Goal: Communication & Community: Participate in discussion

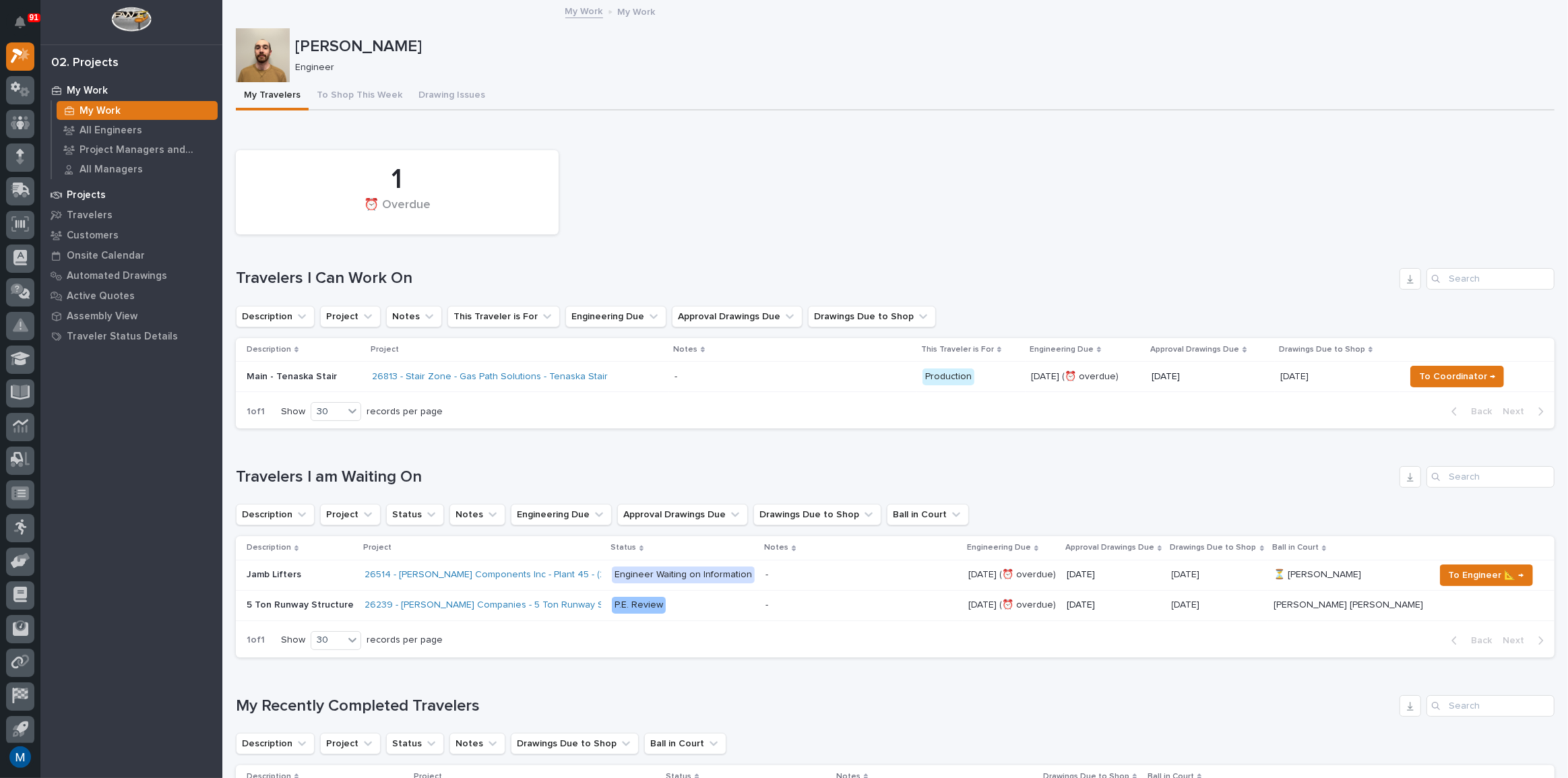
click at [72, 199] on p "Projects" at bounding box center [86, 195] width 39 height 12
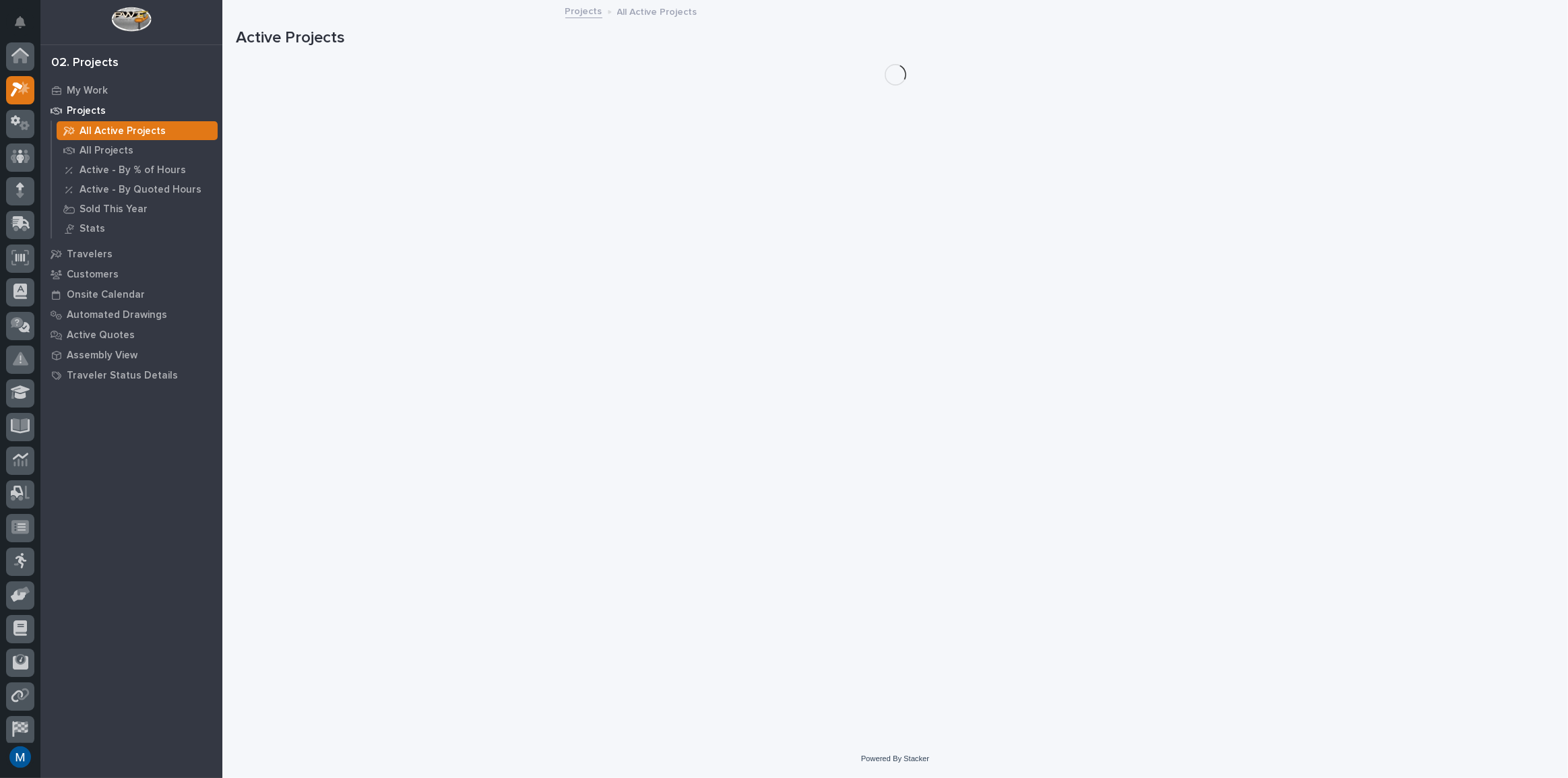
scroll to position [34, 0]
click at [27, 98] on div at bounding box center [20, 90] width 28 height 28
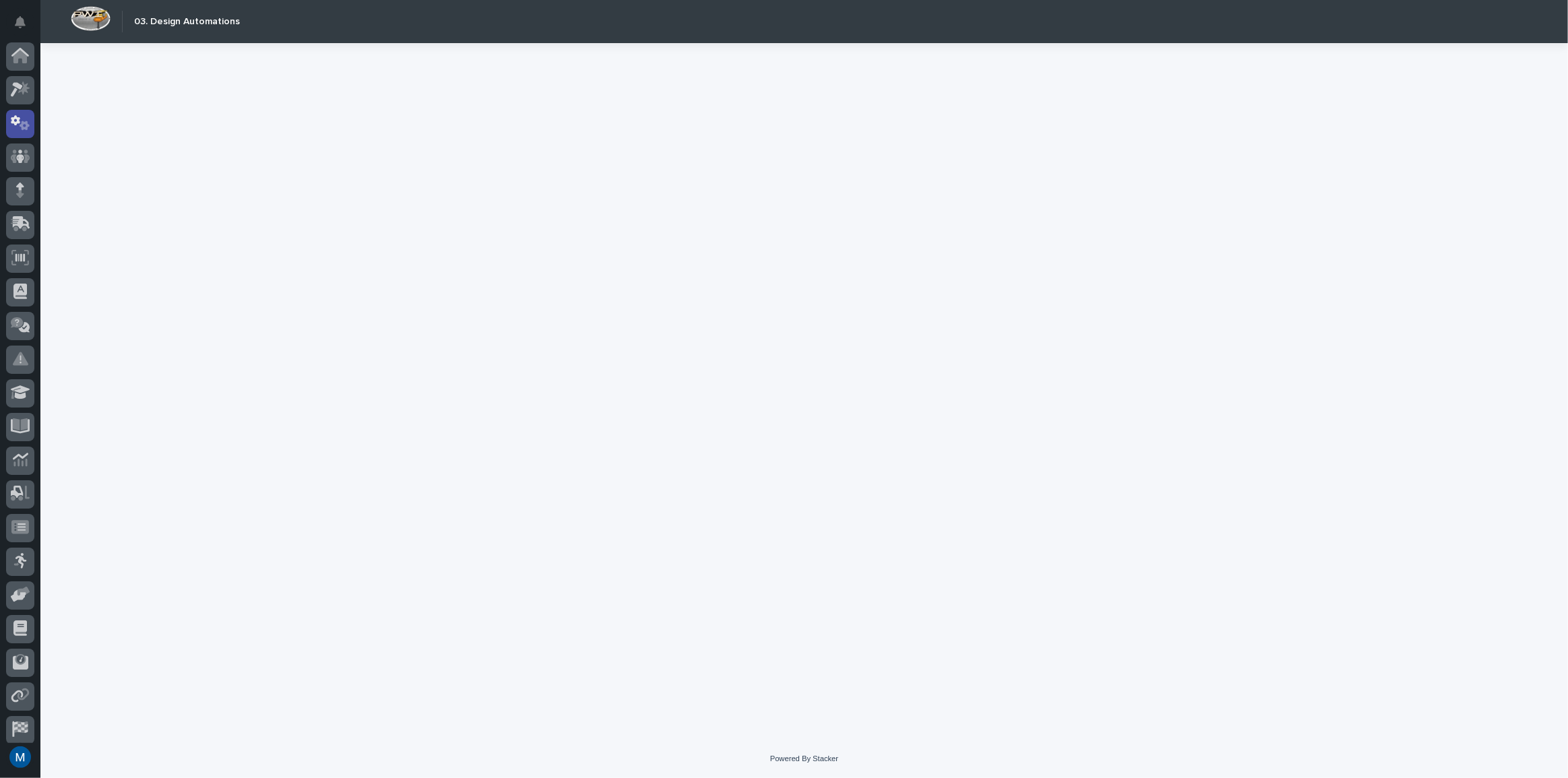
scroll to position [40, 0]
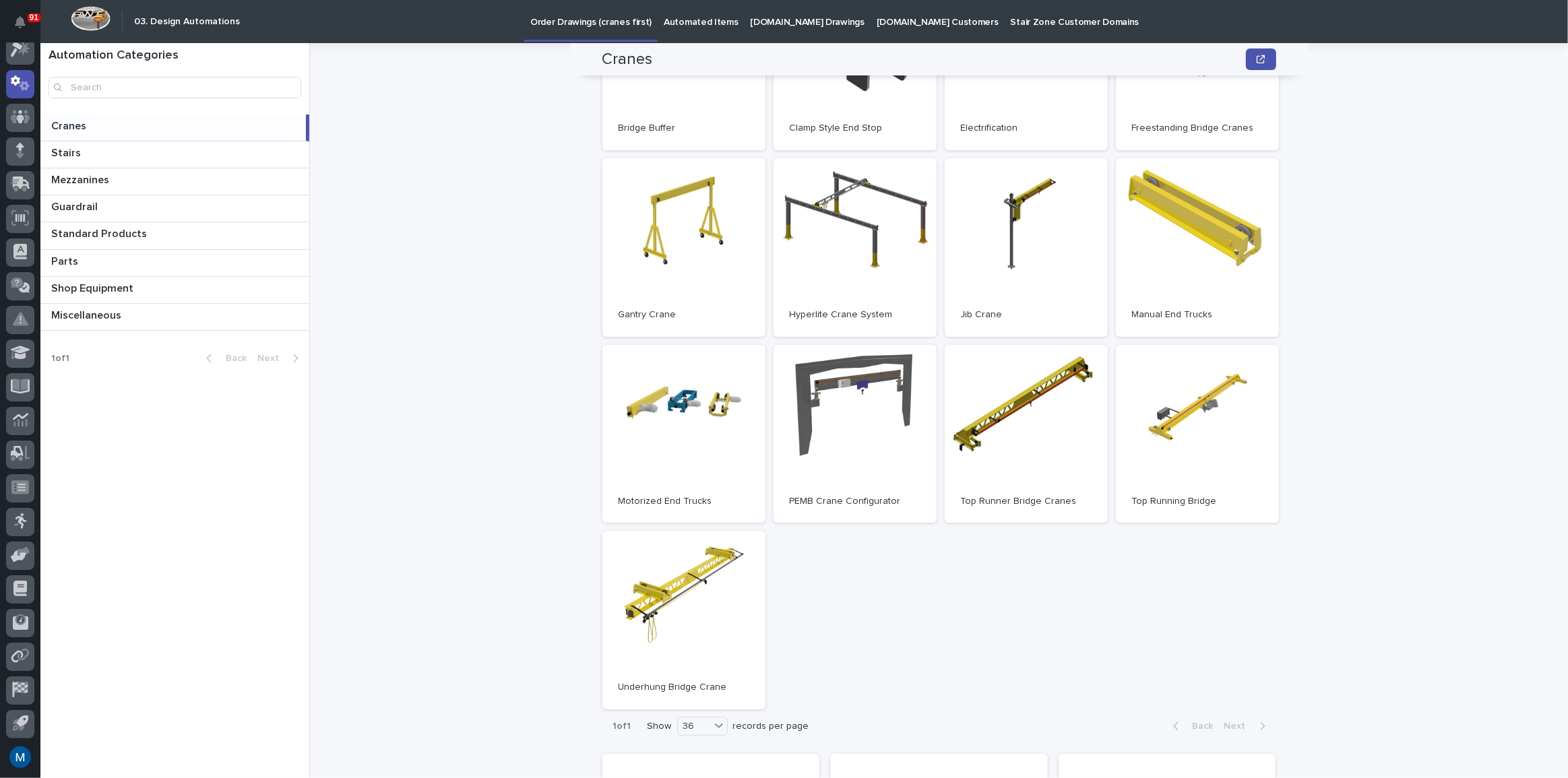
scroll to position [245, 0]
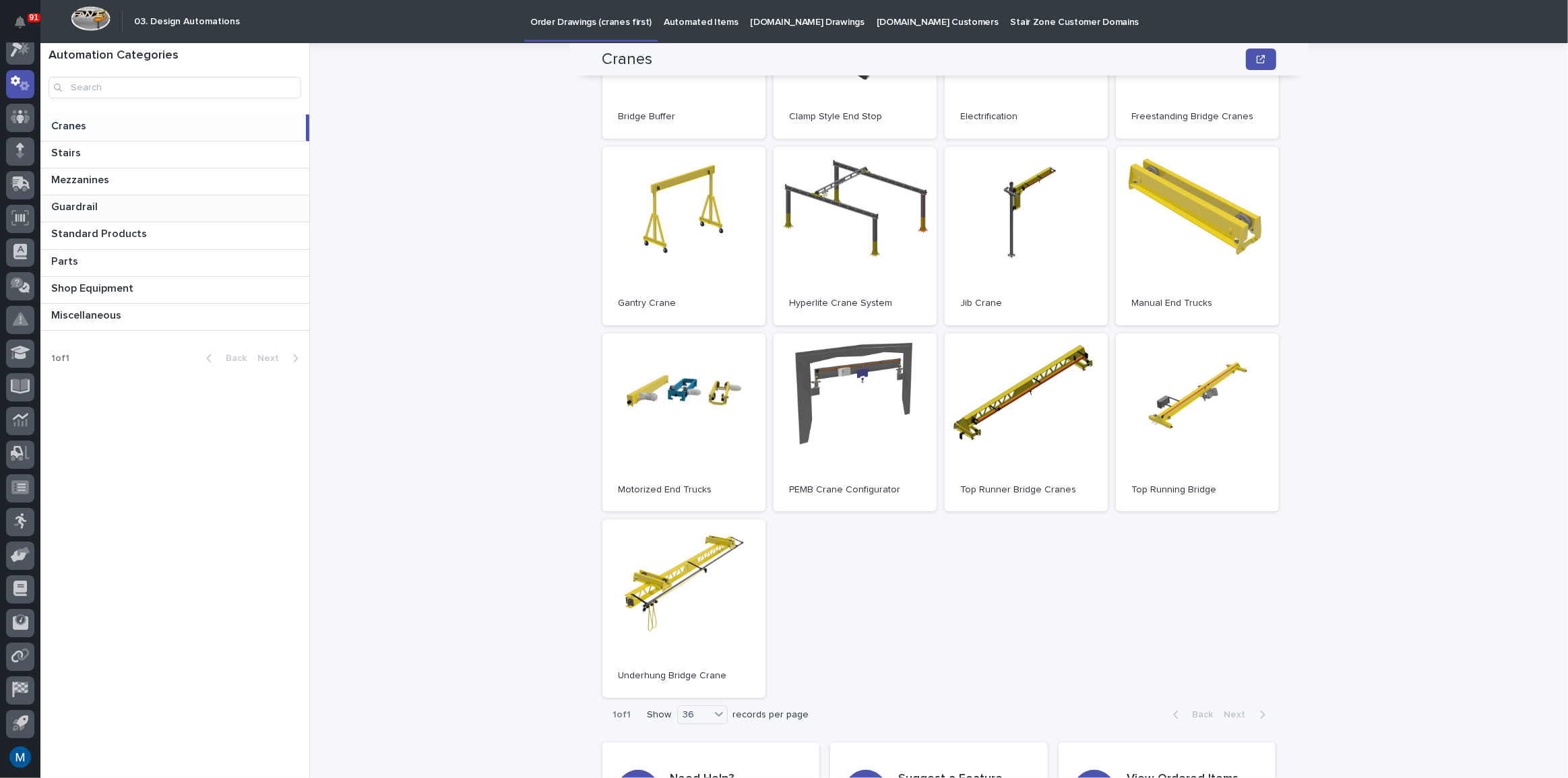
click at [140, 215] on div "Guardrail Guardrail" at bounding box center [175, 209] width 269 height 27
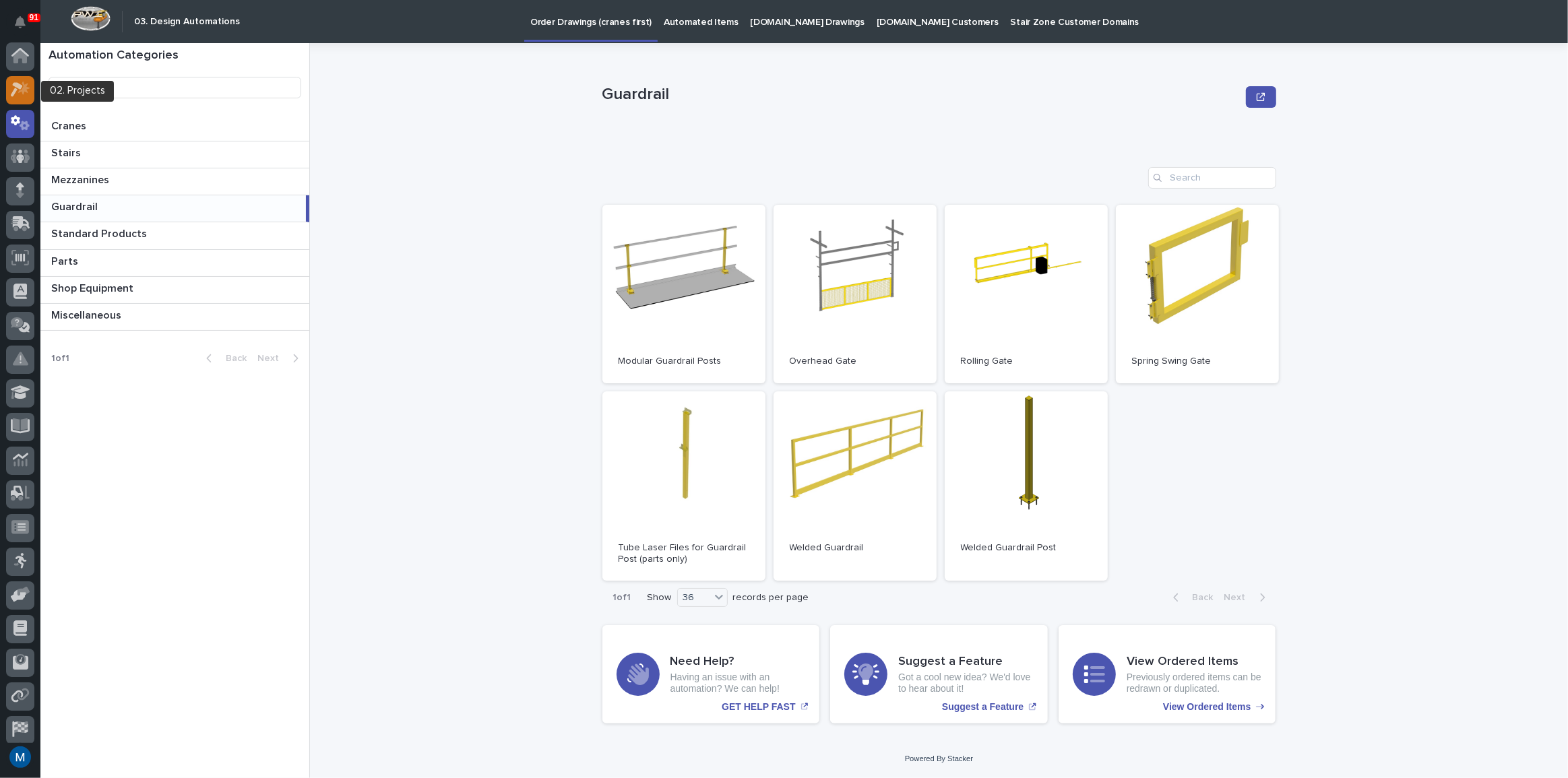
click at [13, 85] on icon at bounding box center [16, 90] width 12 height 15
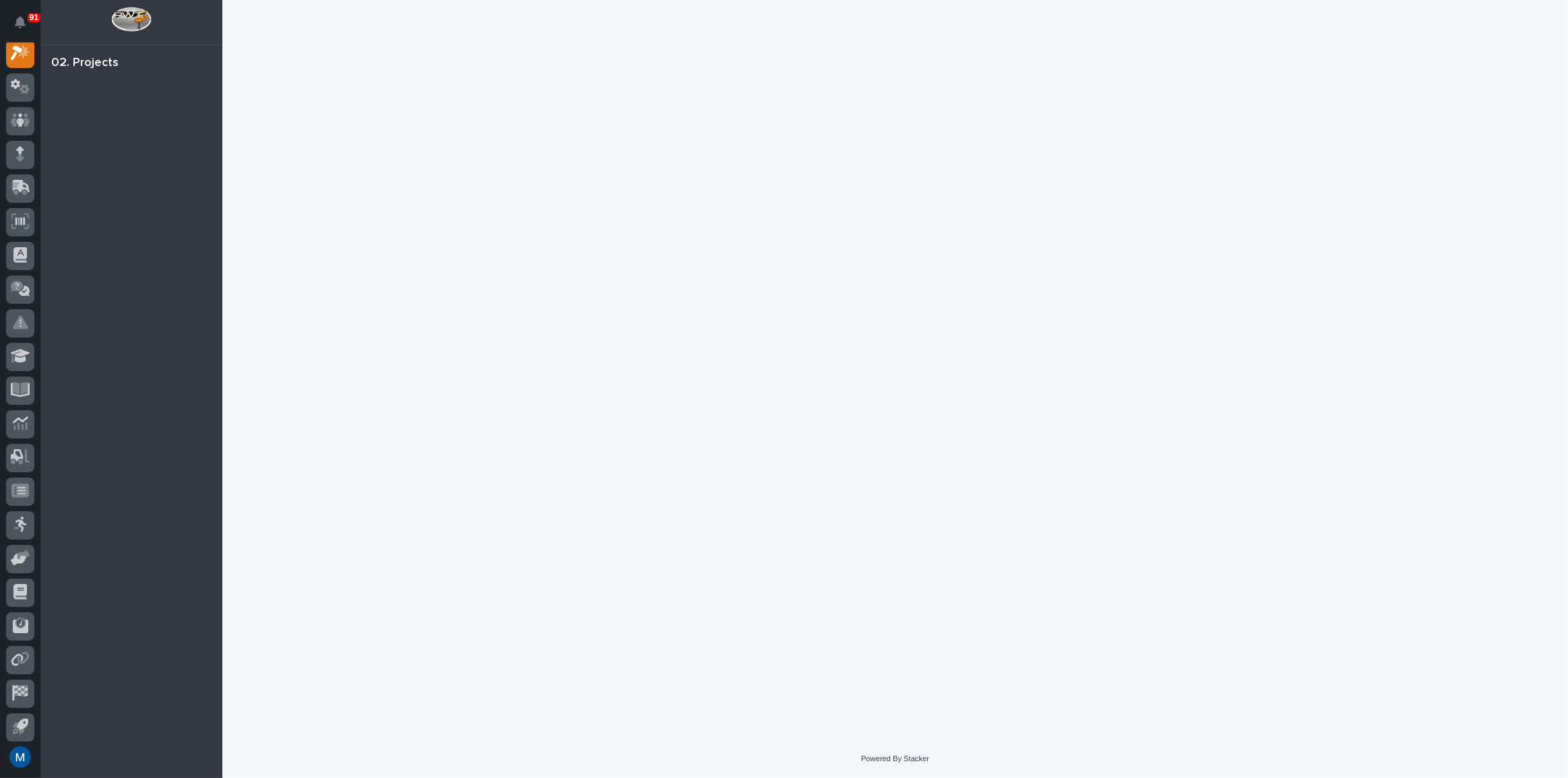
scroll to position [34, 0]
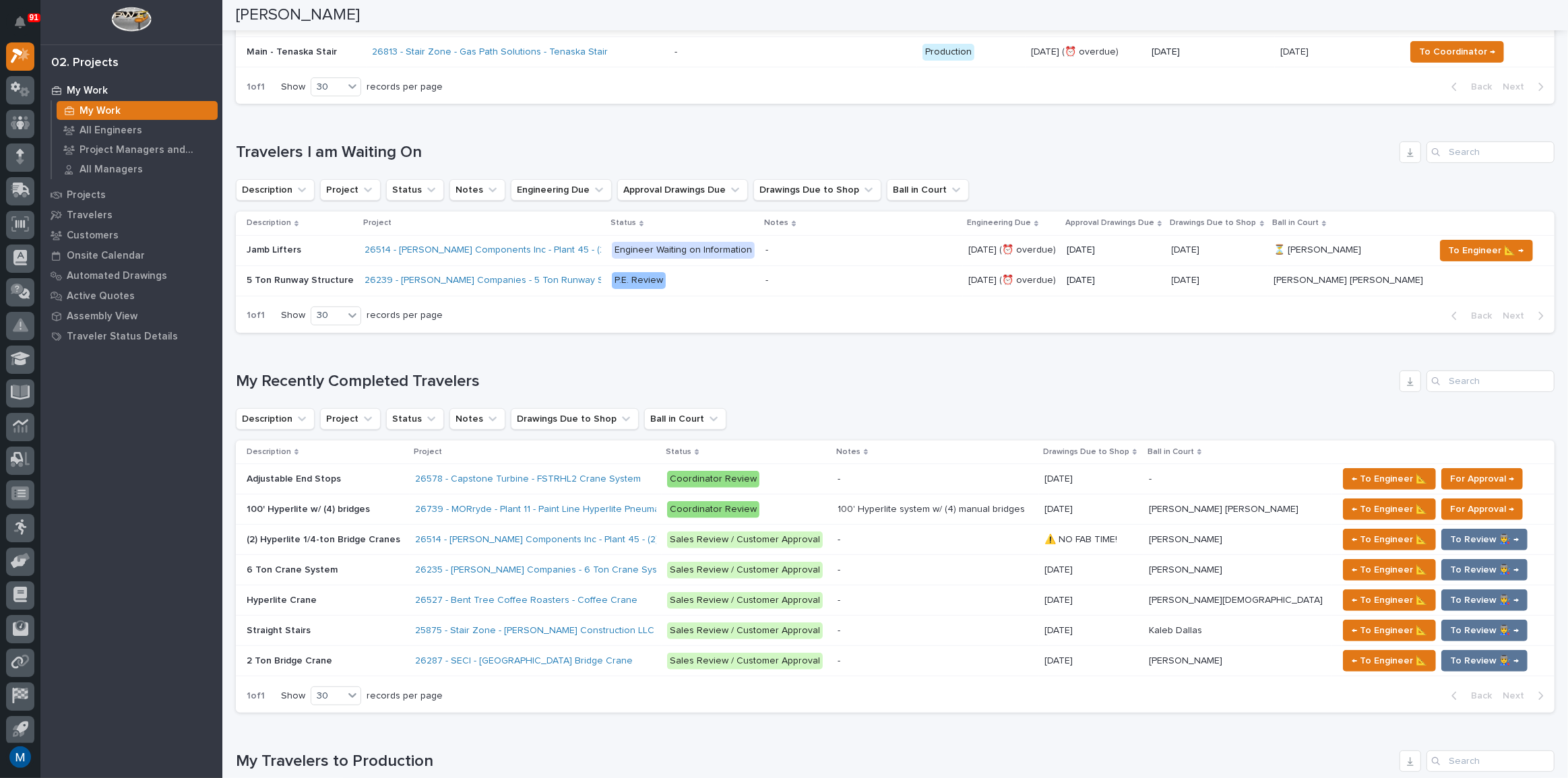
scroll to position [183, 0]
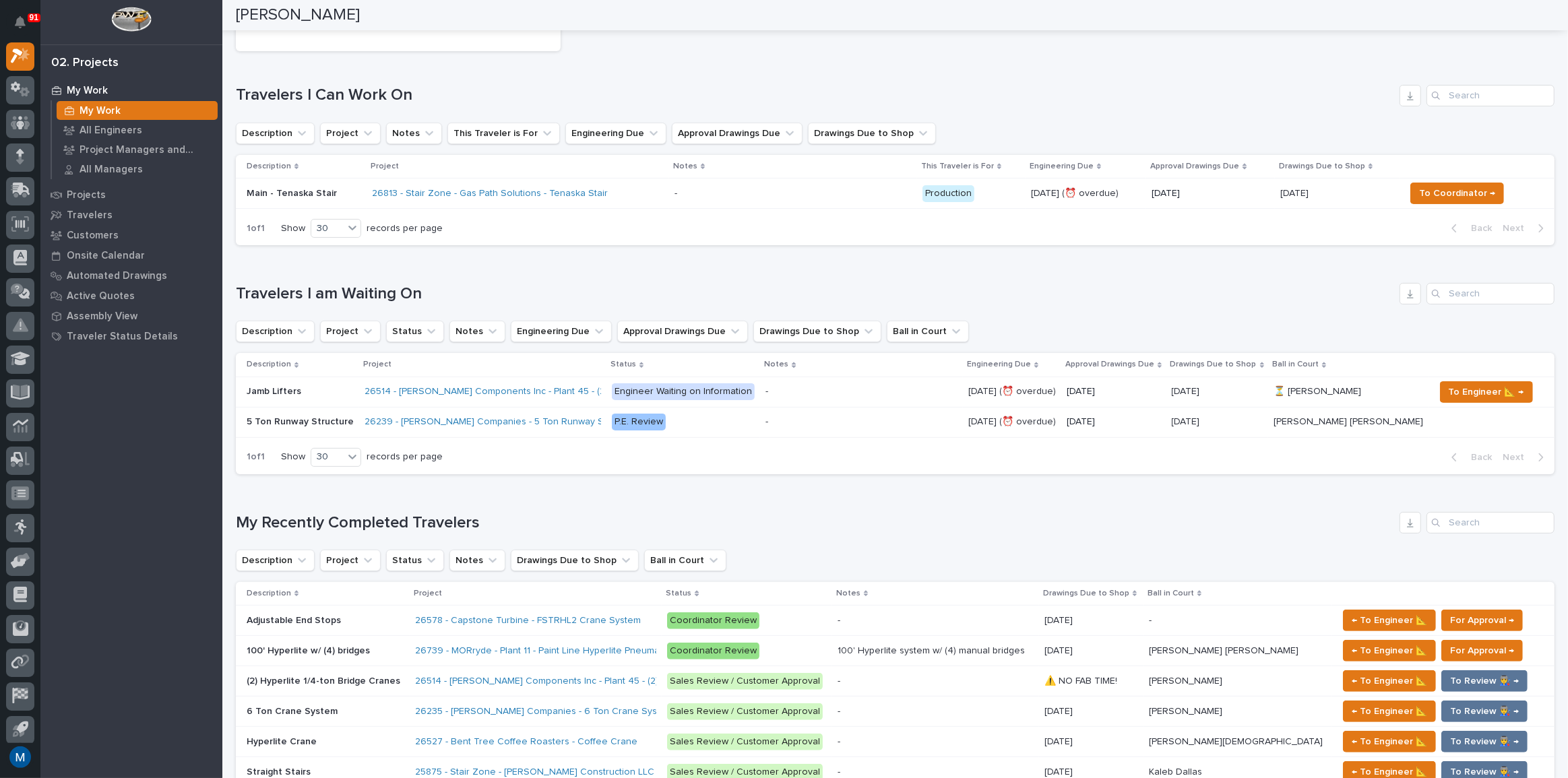
click at [630, 191] on div "26813 - Stair Zone - Gas Path Solutions - Tenaska Stair" at bounding box center [517, 194] width 292 height 22
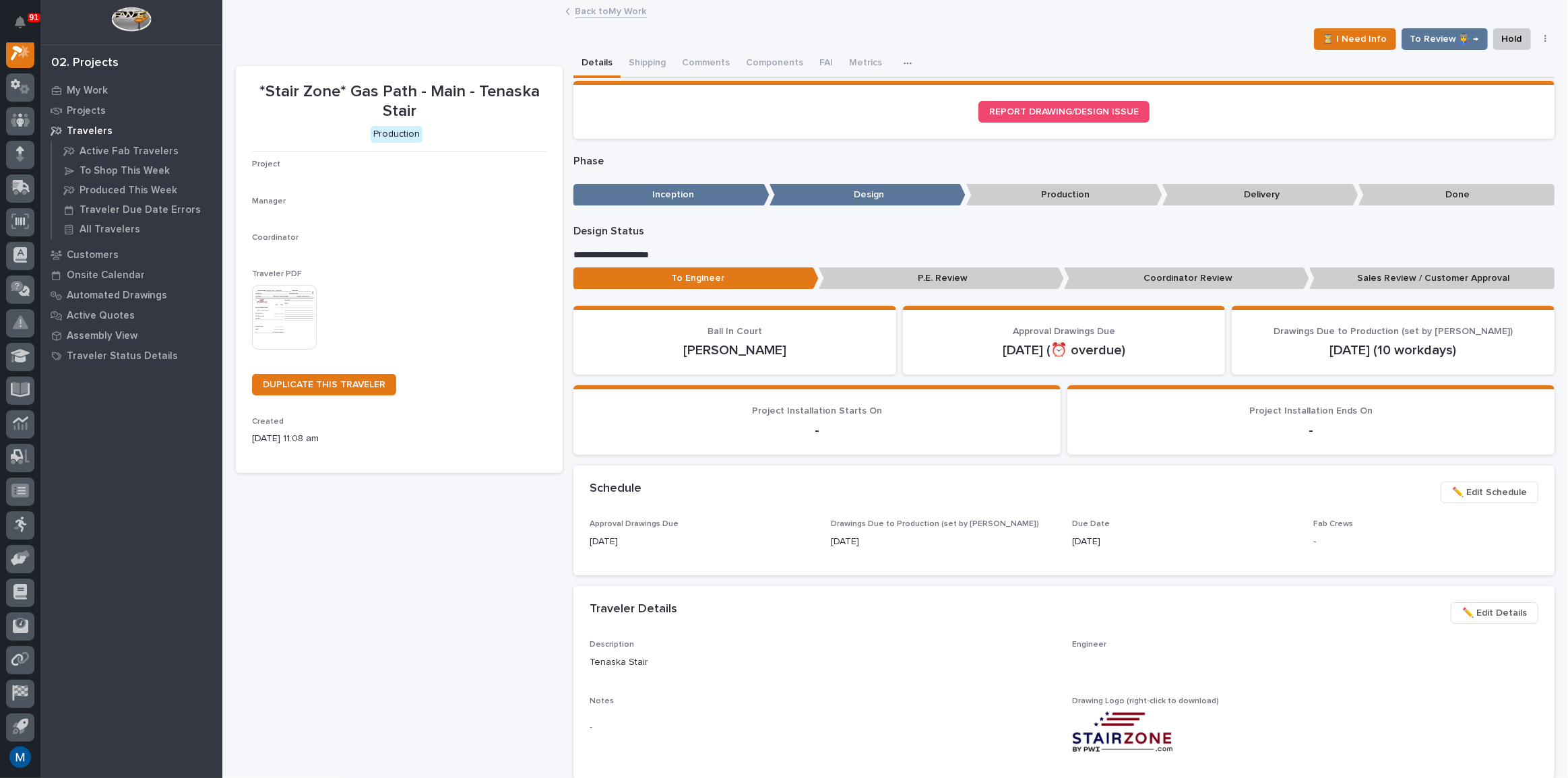
scroll to position [34, 0]
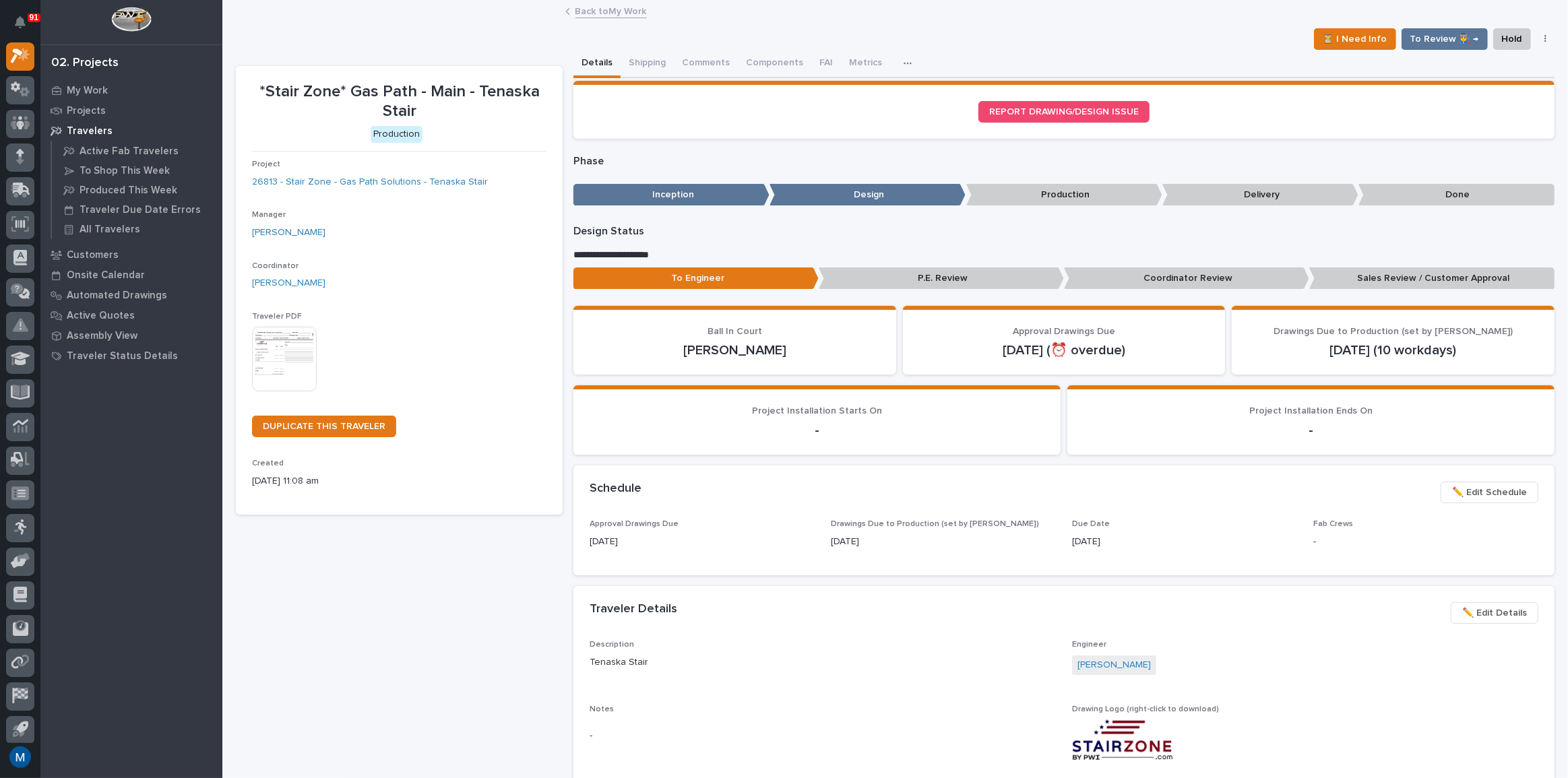
click at [1200, 271] on p "Coordinator Review" at bounding box center [1186, 279] width 245 height 22
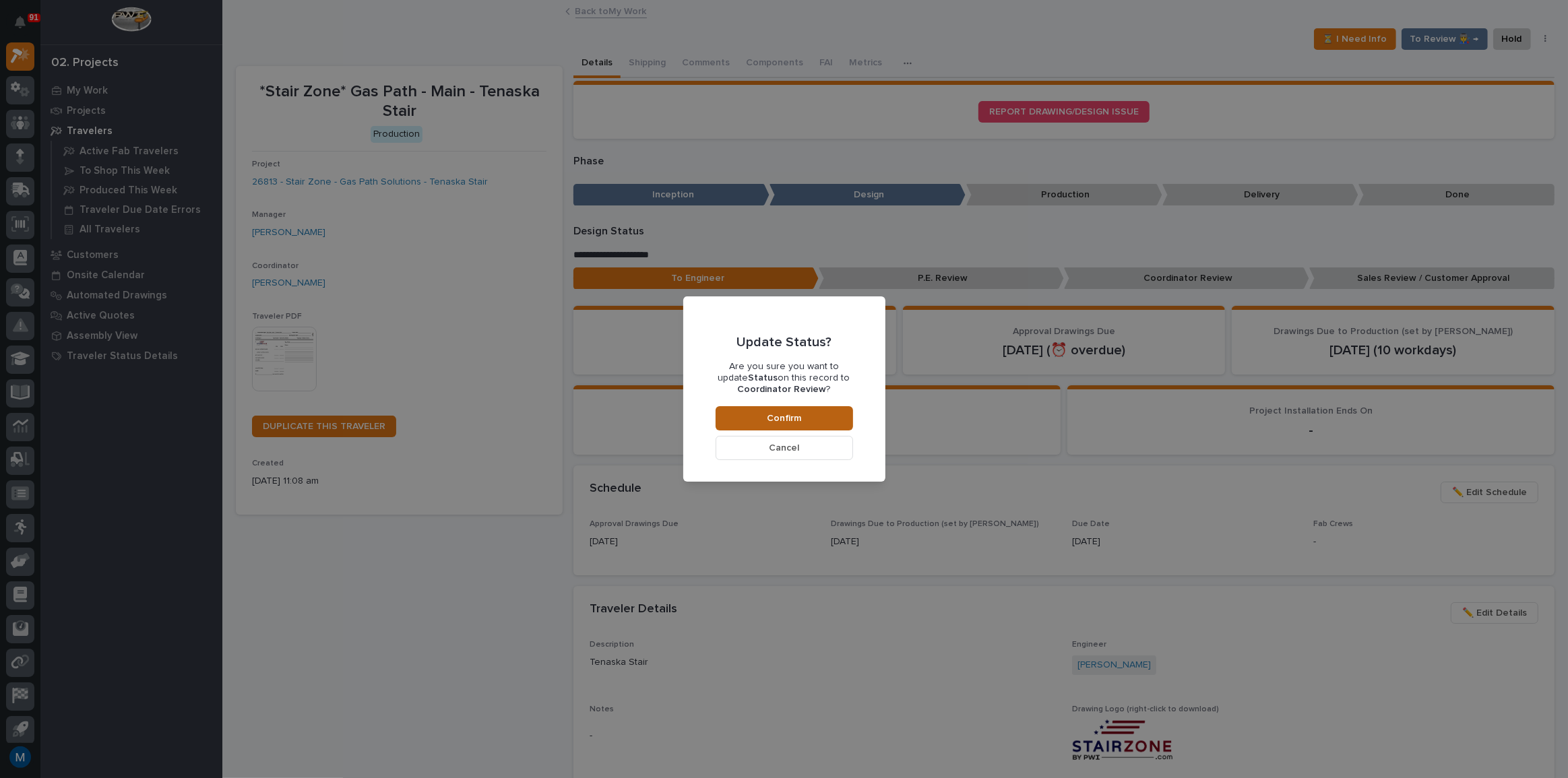
click at [754, 415] on button "Confirm" at bounding box center [784, 418] width 138 height 24
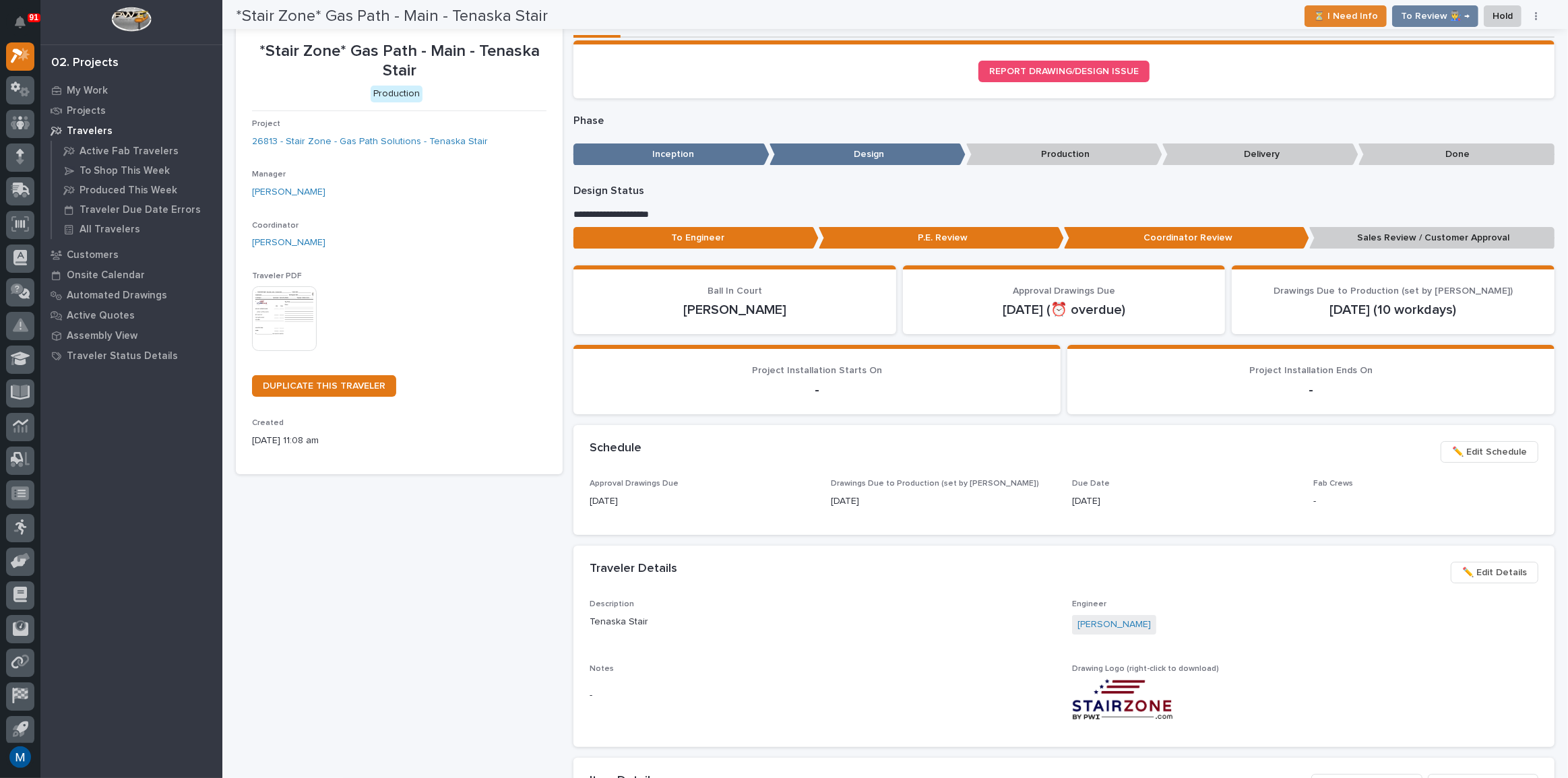
scroll to position [0, 0]
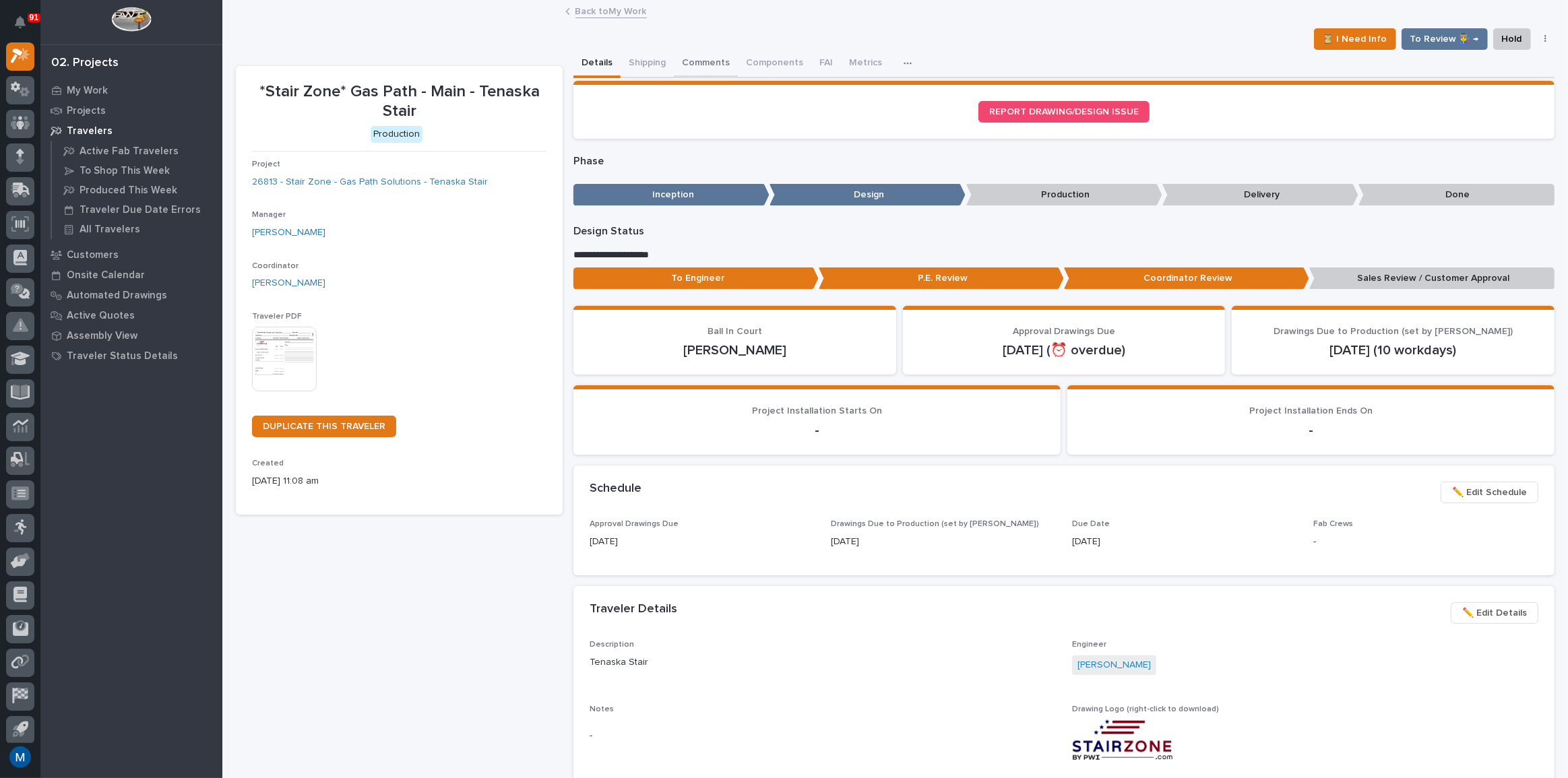
click at [710, 56] on button "Comments" at bounding box center [706, 64] width 64 height 28
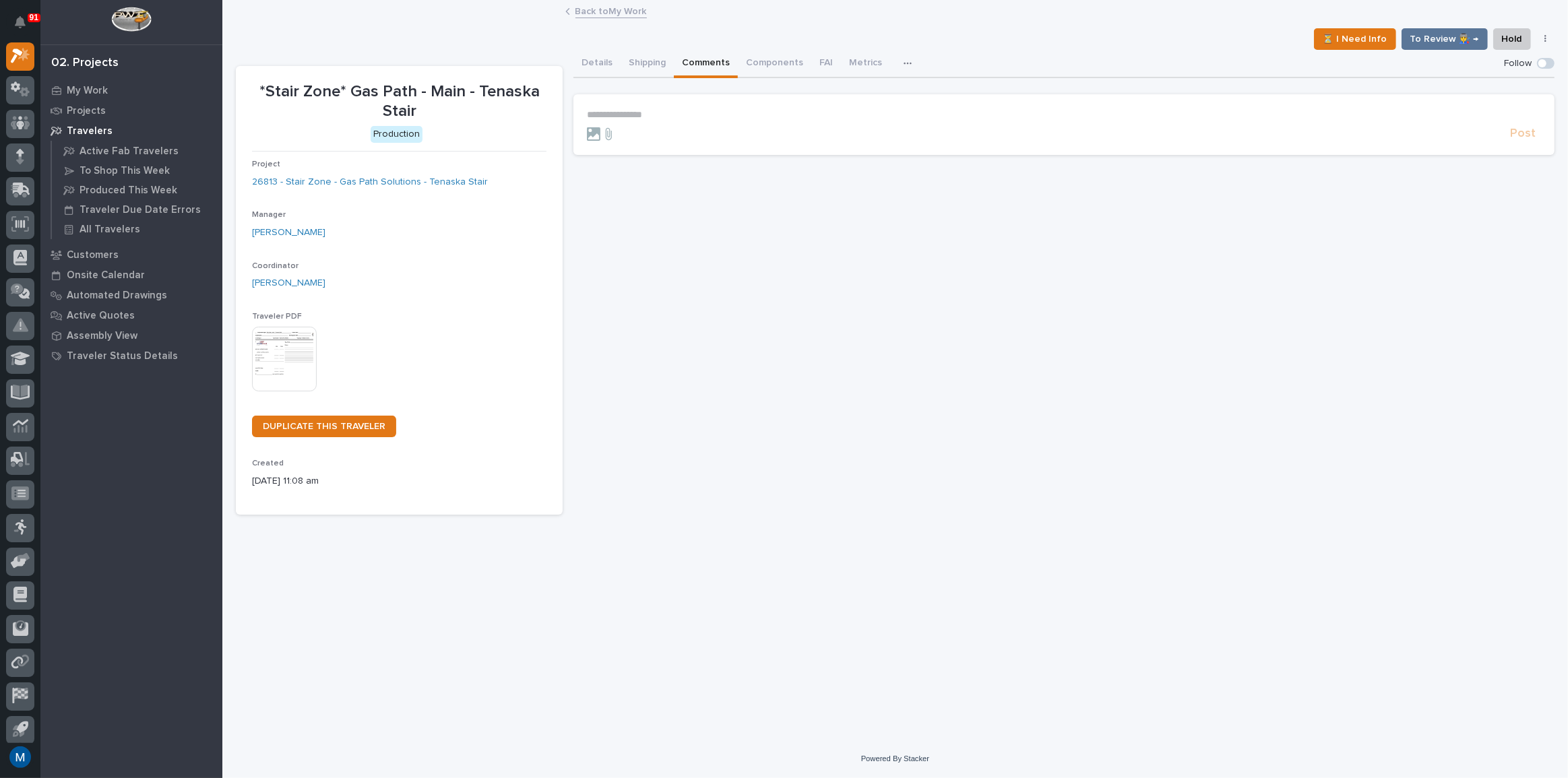
click at [634, 109] on p "**********" at bounding box center [1064, 115] width 954 height 11
click at [659, 133] on span "[PERSON_NAME]" at bounding box center [628, 134] width 75 height 9
click at [684, 113] on p "**********" at bounding box center [1064, 115] width 954 height 13
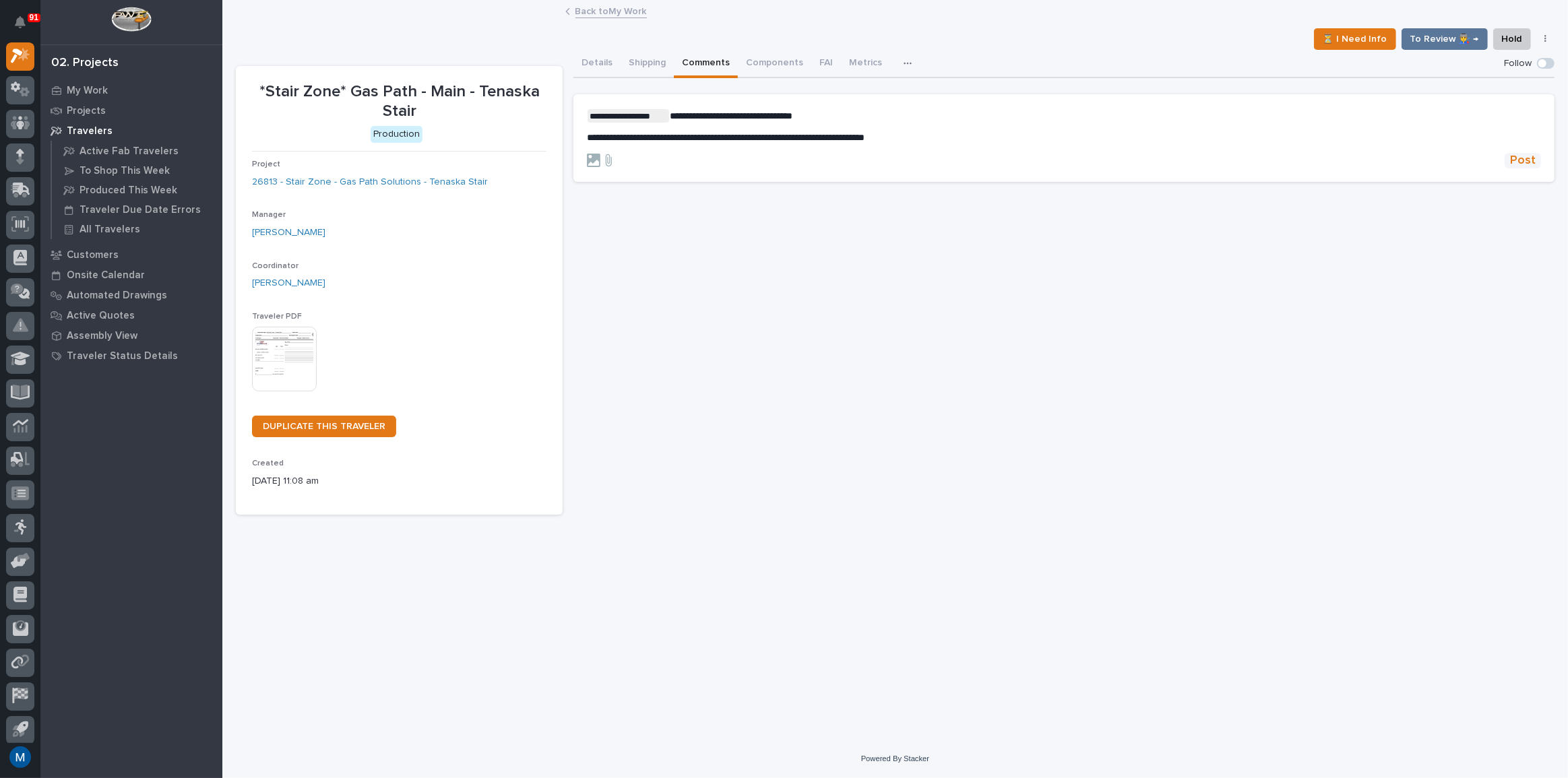
click at [1538, 159] on button "Post" at bounding box center [1523, 161] width 36 height 15
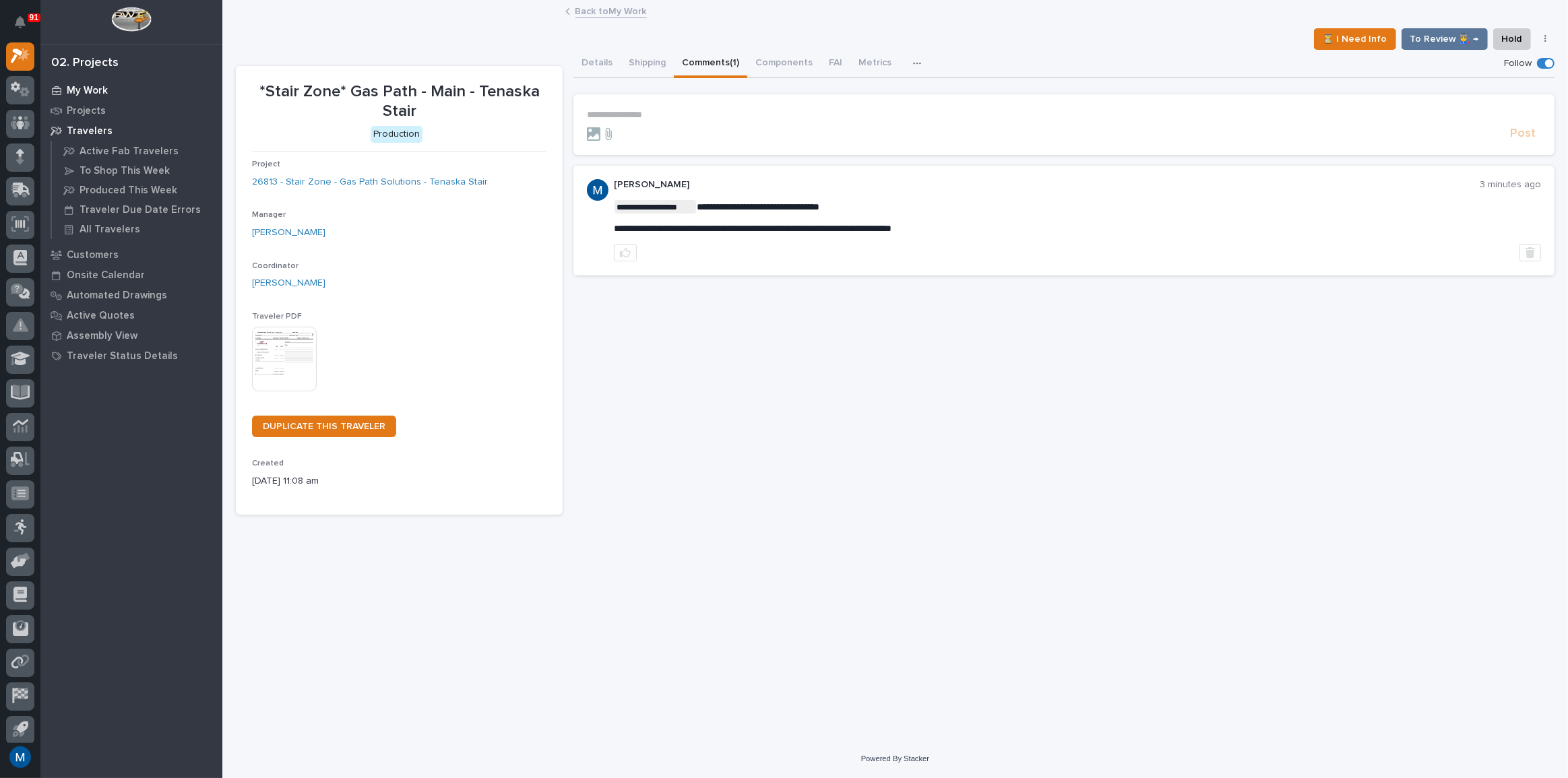
click at [85, 81] on div "My Work" at bounding box center [131, 90] width 175 height 19
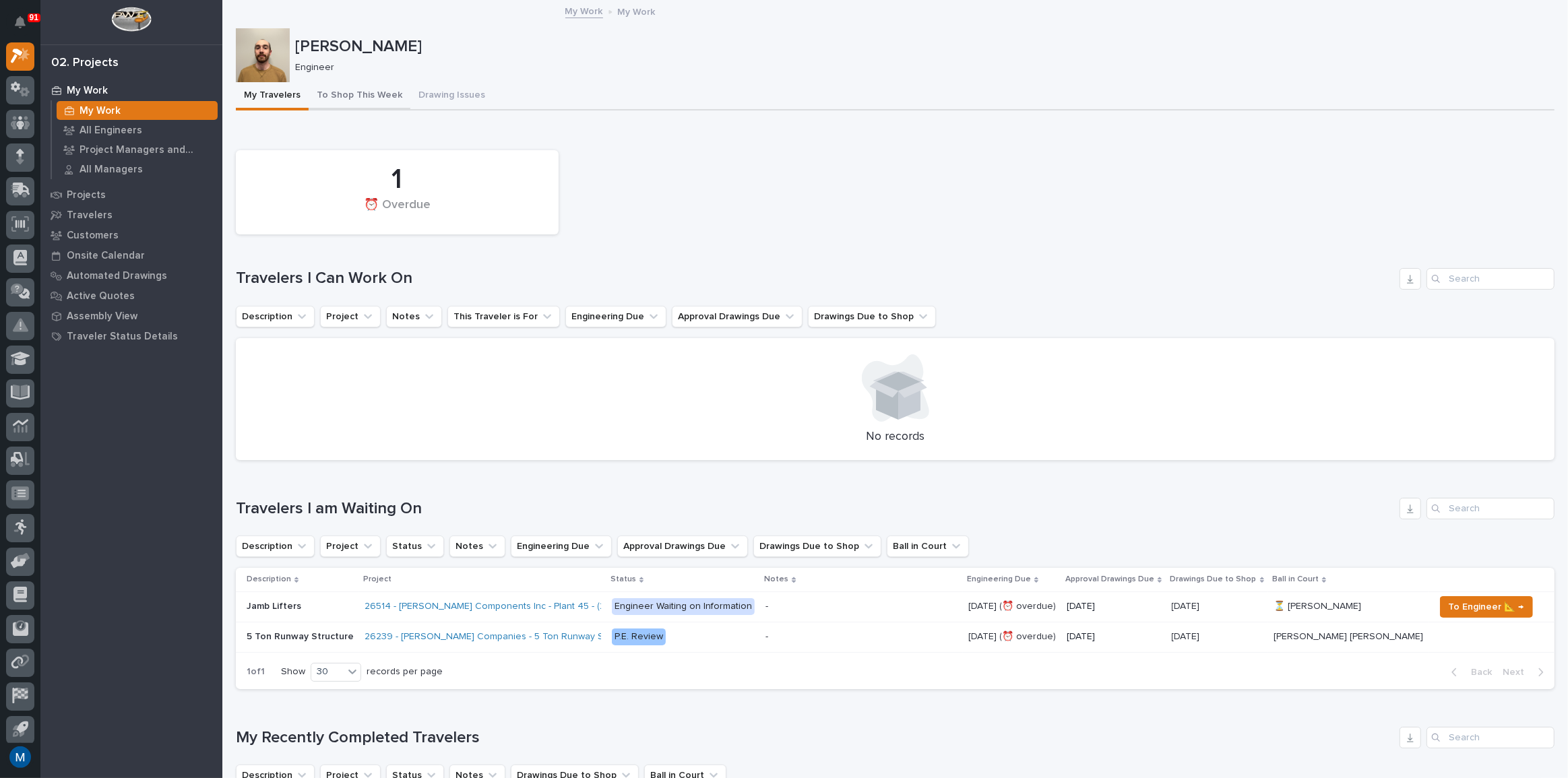
click at [336, 88] on button "To Shop This Week" at bounding box center [360, 96] width 102 height 28
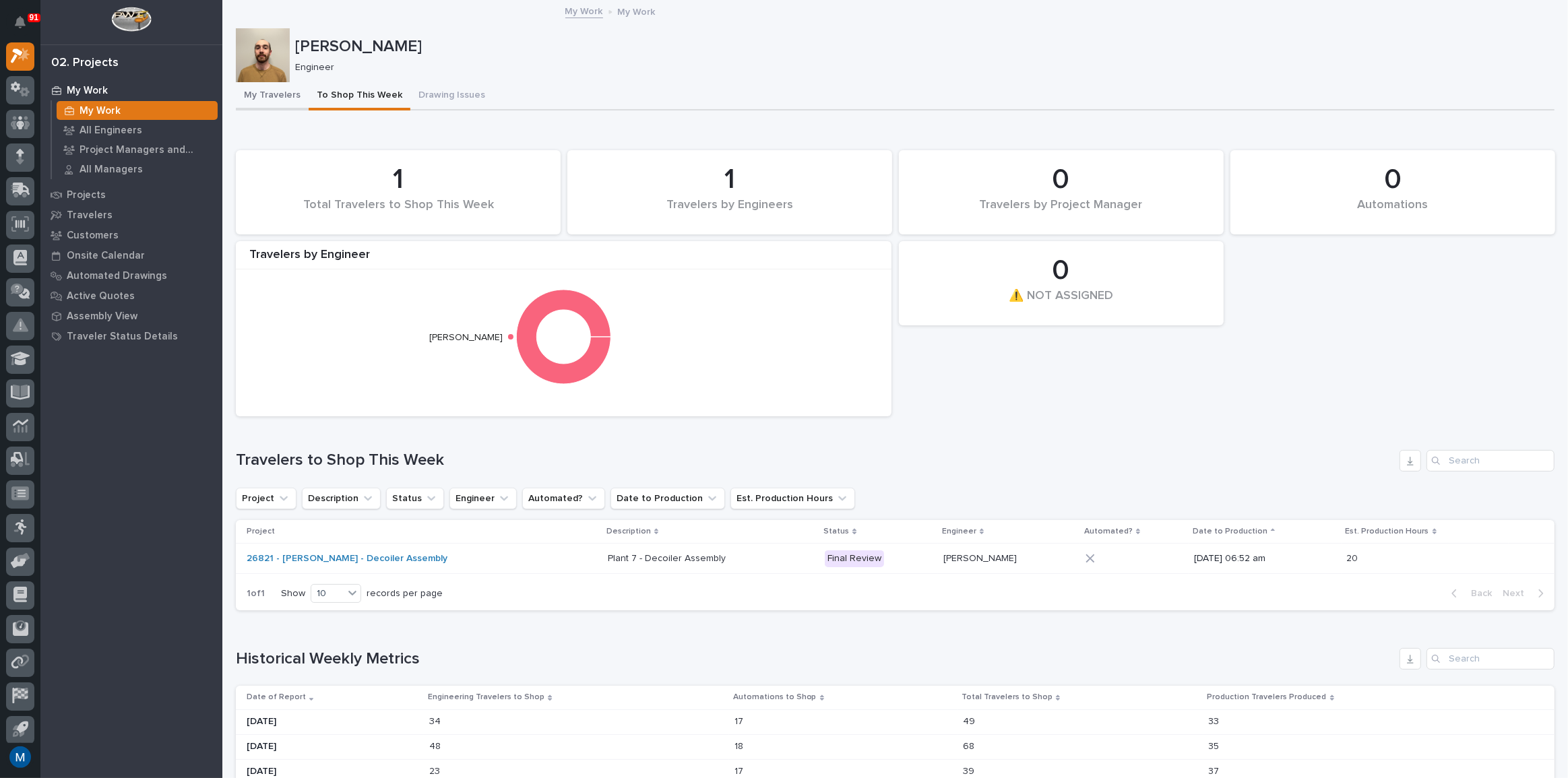
click at [290, 88] on button "My Travelers" at bounding box center [272, 96] width 73 height 28
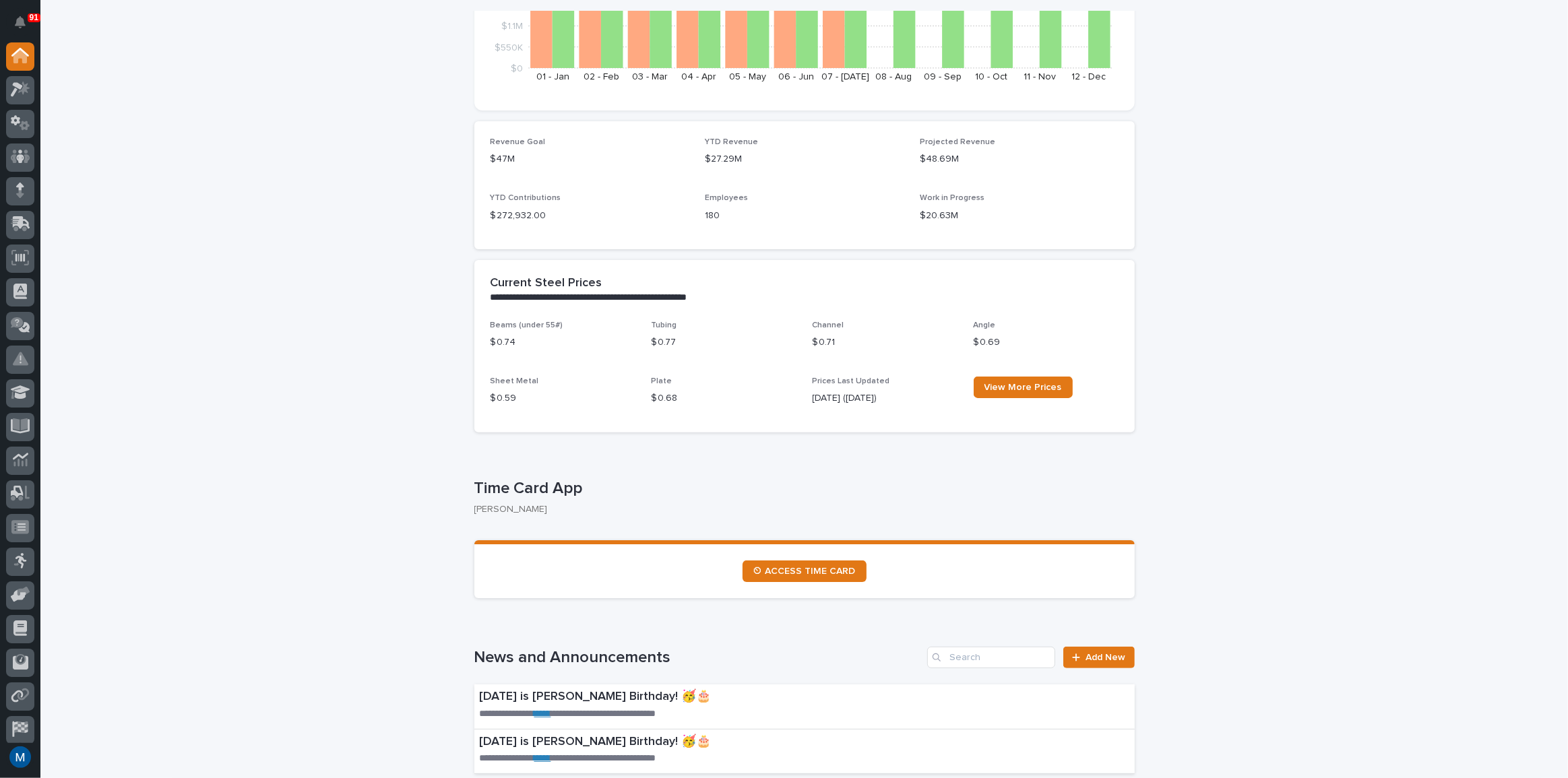
scroll to position [306, 0]
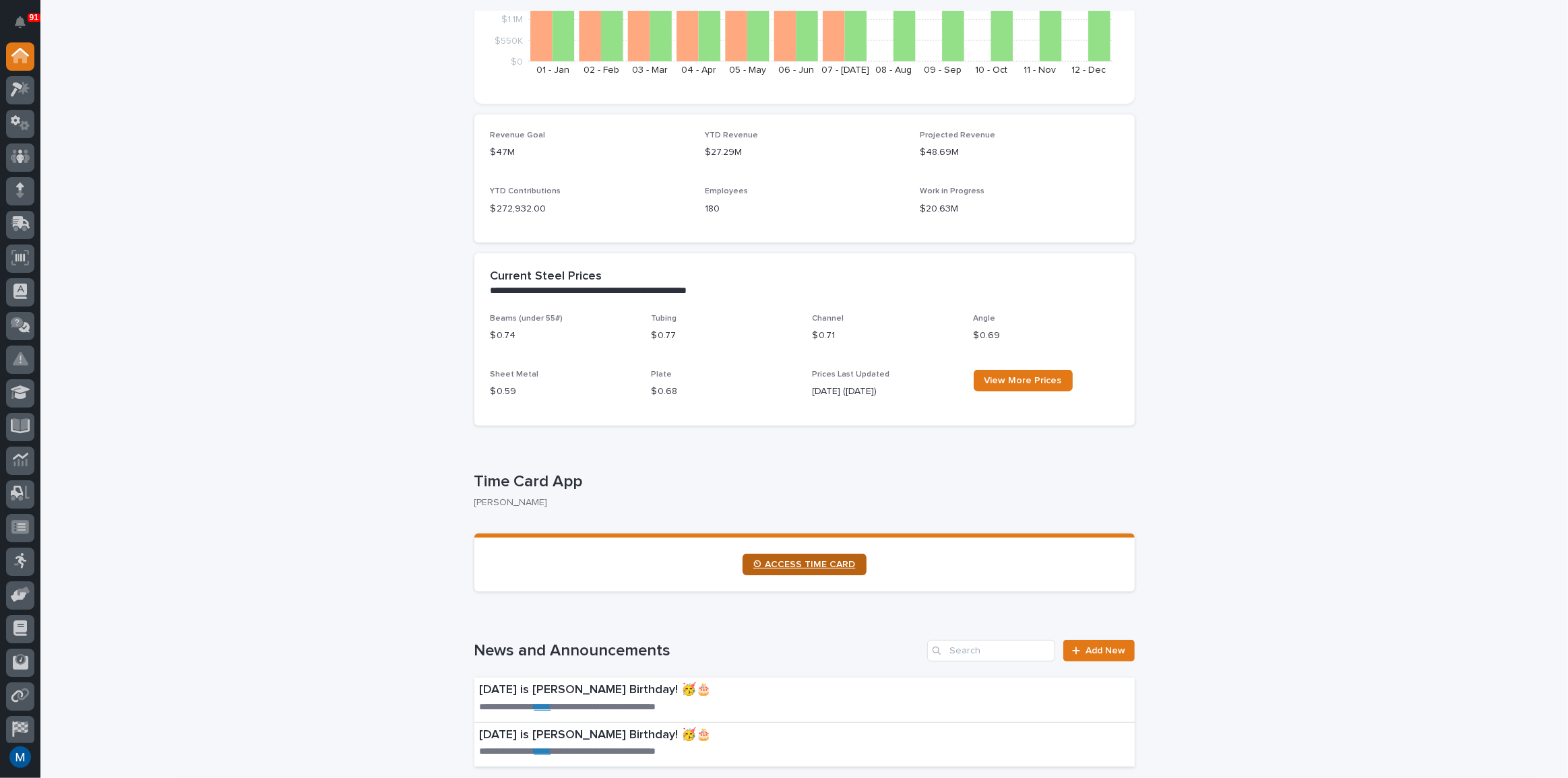
click at [854, 572] on link "⏲ ACCESS TIME CARD" at bounding box center [804, 564] width 124 height 22
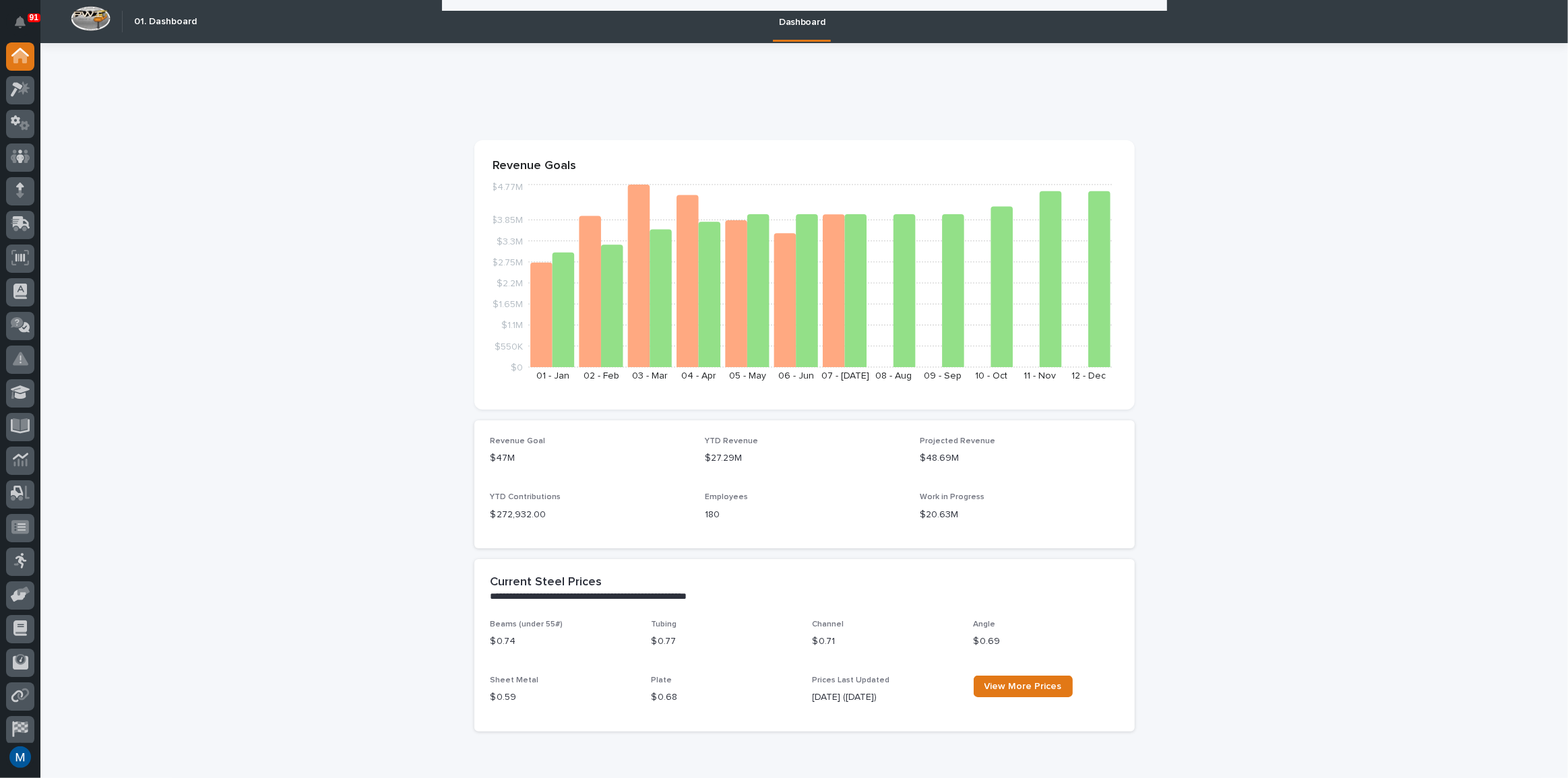
scroll to position [306, 0]
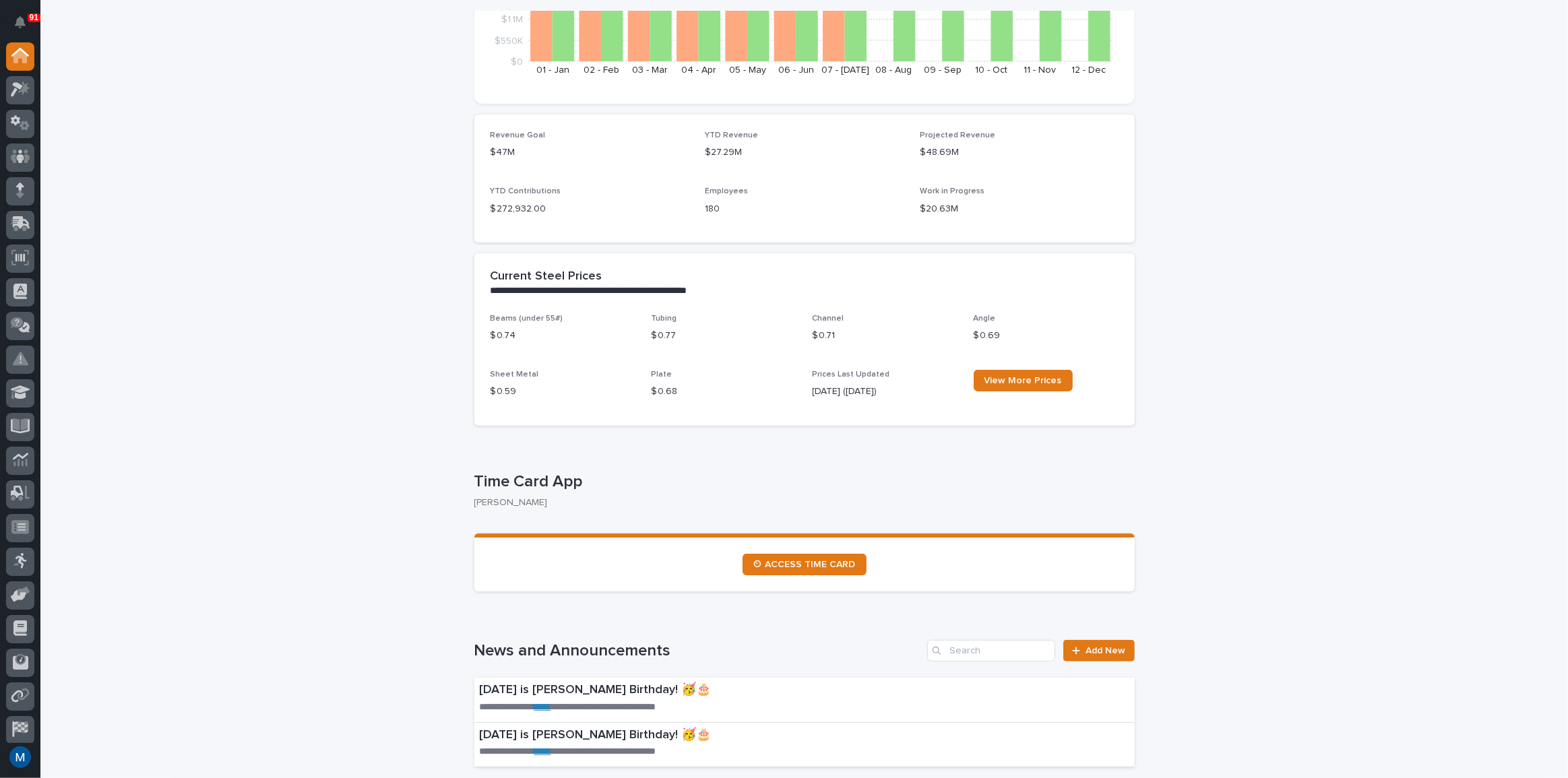
click at [765, 550] on section "⏲ ACCESS TIME CARD" at bounding box center [805, 563] width 661 height 58
click at [765, 560] on span "⏲ ACCESS TIME CARD" at bounding box center [805, 564] width 103 height 9
